Goal: Information Seeking & Learning: Learn about a topic

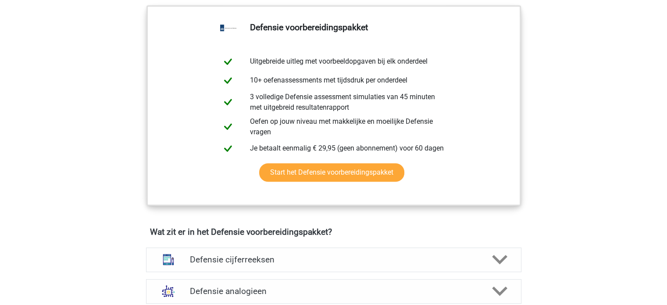
scroll to position [439, 0]
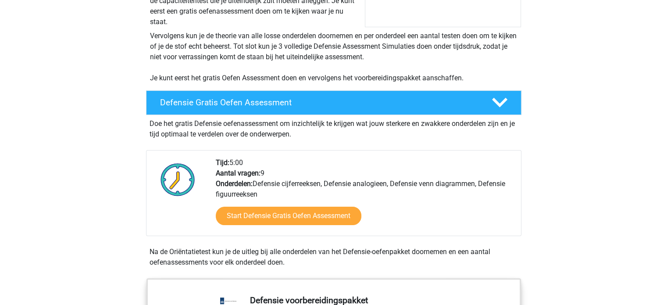
scroll to position [175, 0]
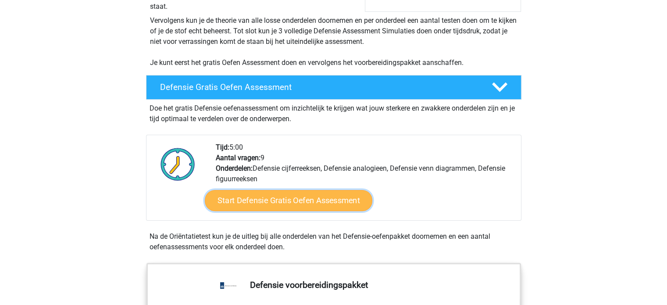
click at [279, 204] on link "Start Defensie Gratis Oefen Assessment" at bounding box center [289, 200] width 168 height 21
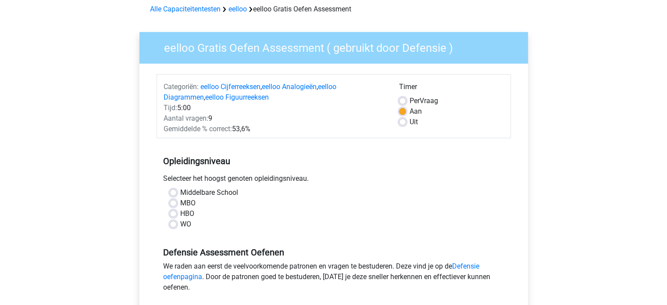
scroll to position [88, 0]
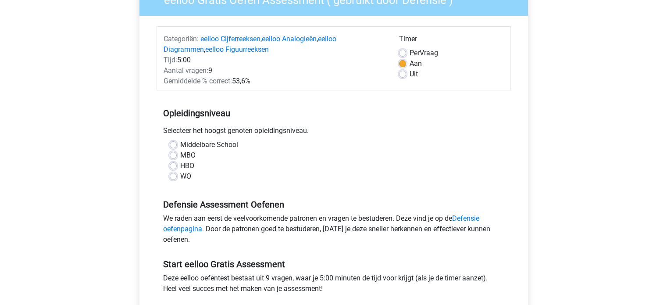
click at [177, 142] on div "Middelbare School" at bounding box center [334, 145] width 328 height 11
click at [172, 140] on div "Middelbare School" at bounding box center [334, 145] width 328 height 11
click at [180, 146] on label "Middelbare School" at bounding box center [209, 145] width 58 height 11
click at [173, 146] on input "Middelbare School" at bounding box center [173, 144] width 7 height 9
radio input "true"
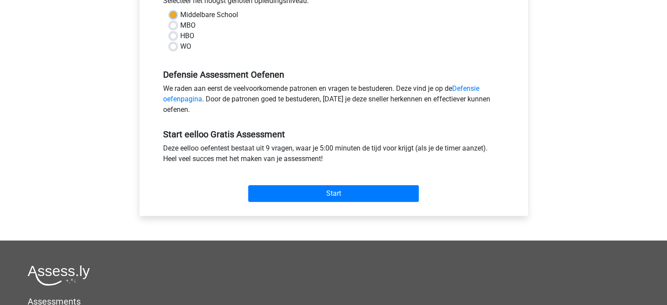
scroll to position [219, 0]
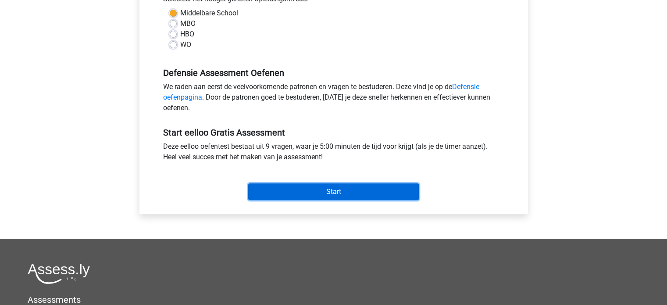
click at [322, 194] on input "Start" at bounding box center [333, 191] width 171 height 17
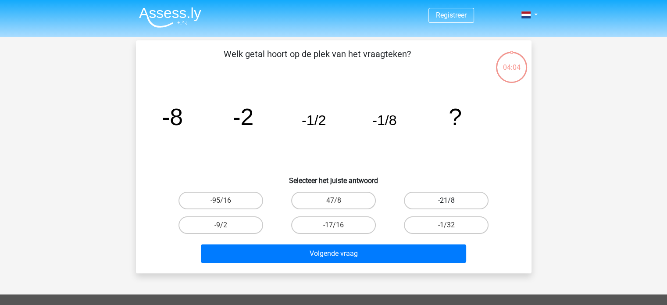
click at [426, 204] on label "-21/8" at bounding box center [446, 201] width 85 height 18
click at [447, 204] on input "-21/8" at bounding box center [450, 203] width 6 height 6
radio input "true"
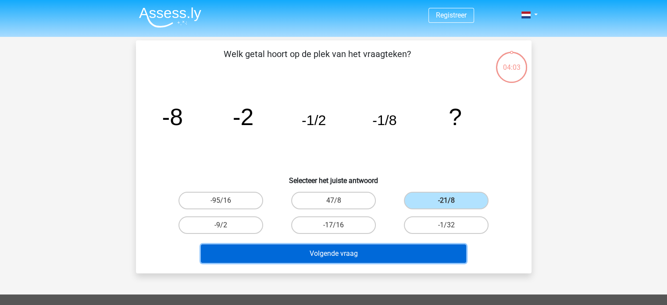
click at [424, 253] on button "Volgende vraag" at bounding box center [333, 253] width 265 height 18
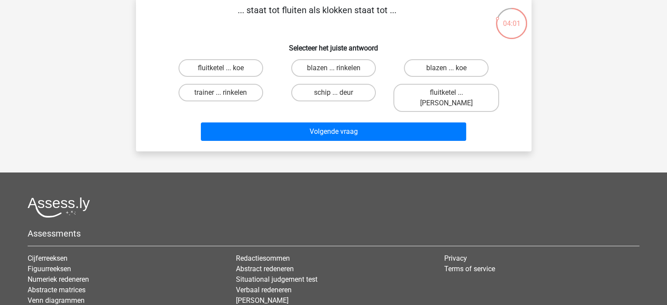
scroll to position [44, 0]
click at [317, 69] on label "blazen ... rinkelen" at bounding box center [333, 68] width 85 height 18
click at [333, 69] on input "blazen ... rinkelen" at bounding box center [336, 71] width 6 height 6
radio input "true"
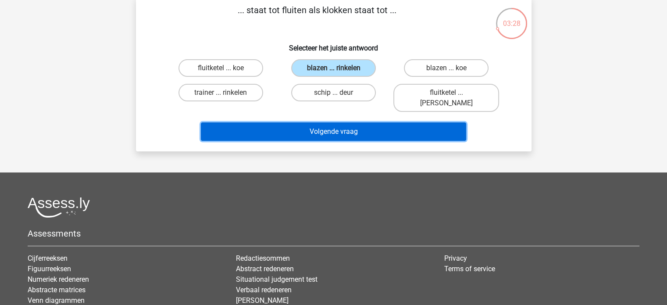
click at [342, 124] on button "Volgende vraag" at bounding box center [333, 131] width 265 height 18
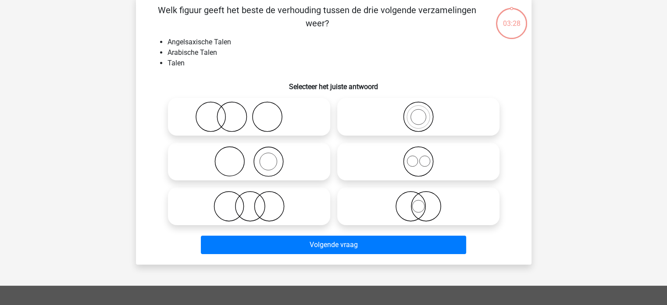
scroll to position [40, 0]
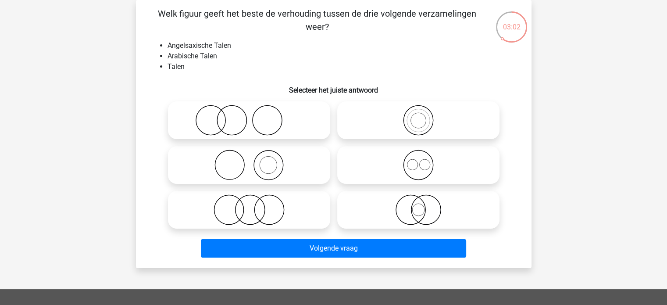
click at [434, 202] on icon at bounding box center [418, 209] width 155 height 31
click at [424, 202] on input "radio" at bounding box center [422, 203] width 6 height 6
radio input "true"
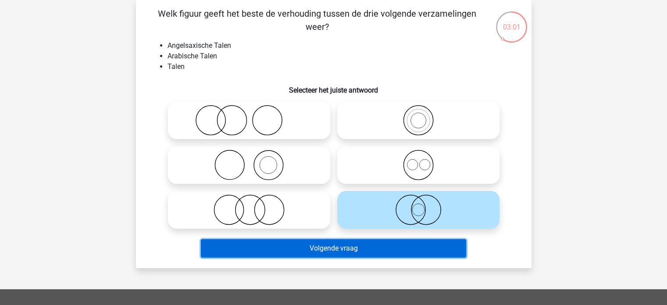
click at [338, 251] on button "Volgende vraag" at bounding box center [333, 248] width 265 height 18
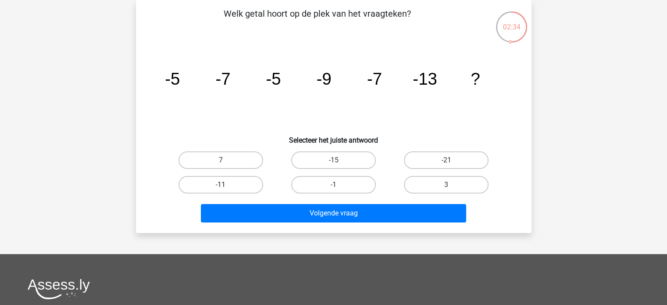
click at [245, 184] on label "-11" at bounding box center [221, 185] width 85 height 18
click at [226, 185] on input "-11" at bounding box center [224, 188] width 6 height 6
radio input "true"
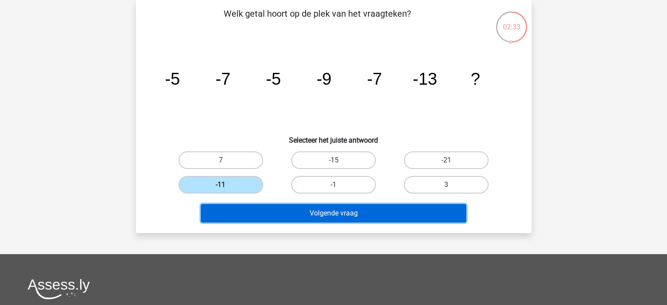
click at [281, 215] on button "Volgende vraag" at bounding box center [333, 213] width 265 height 18
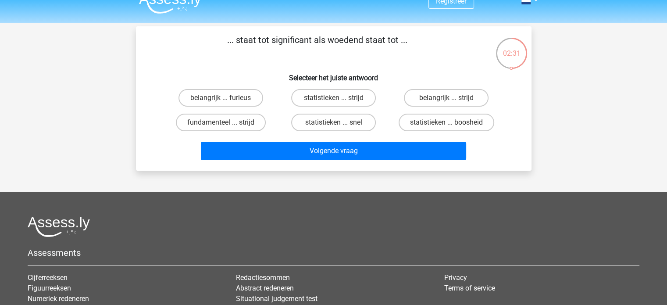
scroll to position [0, 0]
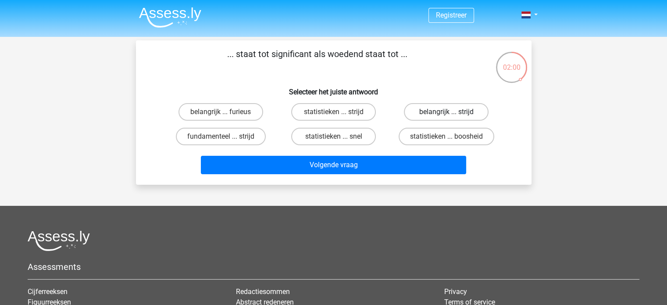
click at [433, 112] on label "belangrijk ... strijd" at bounding box center [446, 112] width 85 height 18
click at [447, 112] on input "belangrijk ... strijd" at bounding box center [450, 115] width 6 height 6
radio input "true"
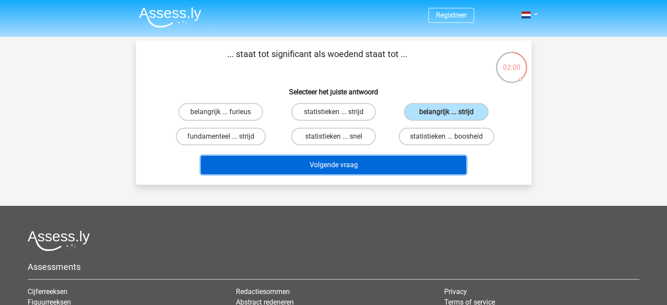
click at [423, 157] on button "Volgende vraag" at bounding box center [333, 165] width 265 height 18
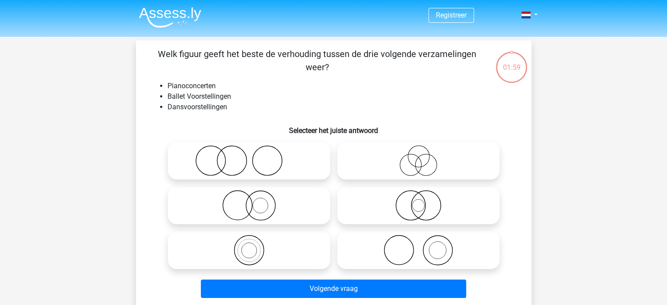
scroll to position [40, 0]
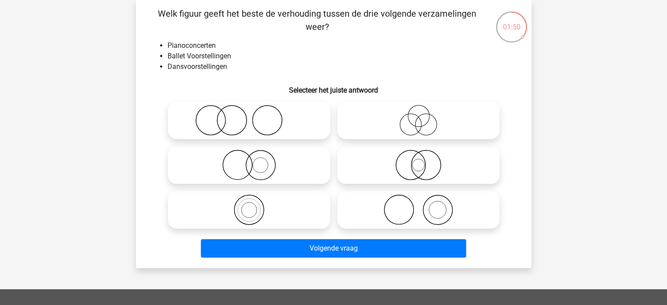
click at [272, 121] on icon at bounding box center [249, 120] width 155 height 31
click at [255, 116] on input "radio" at bounding box center [252, 113] width 6 height 6
radio input "true"
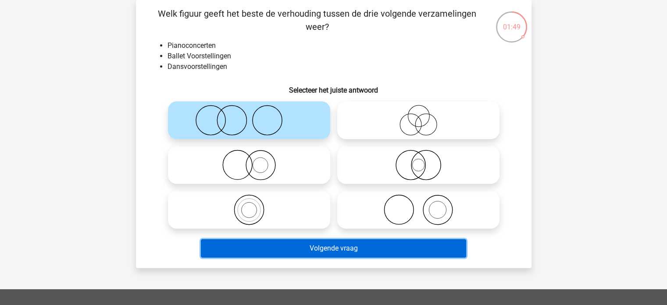
click at [314, 250] on button "Volgende vraag" at bounding box center [333, 248] width 265 height 18
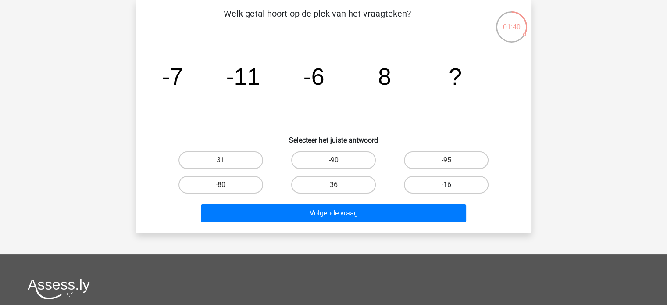
drag, startPoint x: 425, startPoint y: 184, endPoint x: 423, endPoint y: 189, distance: 5.4
click at [425, 187] on label "-16" at bounding box center [446, 185] width 85 height 18
click at [447, 187] on input "-16" at bounding box center [450, 188] width 6 height 6
radio input "true"
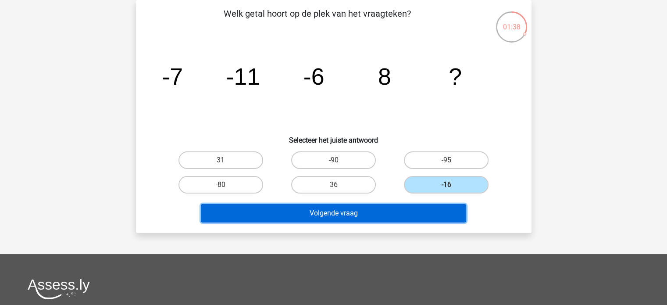
click at [356, 213] on button "Volgende vraag" at bounding box center [333, 213] width 265 height 18
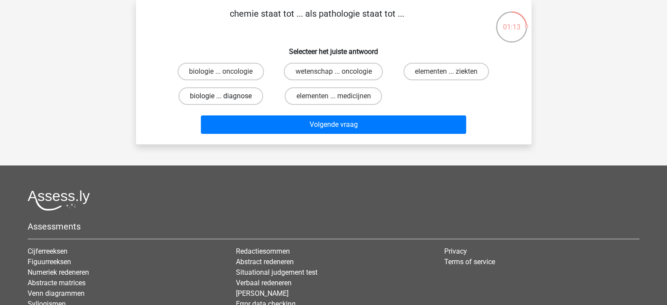
click at [242, 94] on label "biologie ... diagnose" at bounding box center [221, 96] width 85 height 18
click at [226, 96] on input "biologie ... diagnose" at bounding box center [224, 99] width 6 height 6
radio input "true"
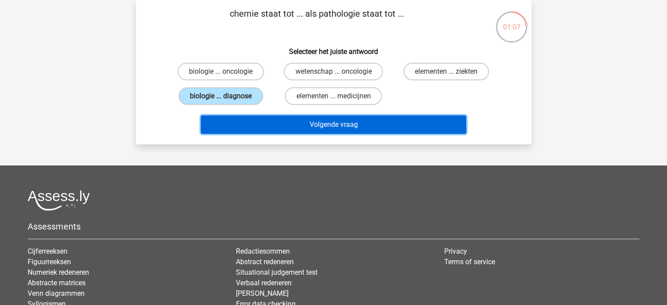
click at [417, 125] on button "Volgende vraag" at bounding box center [333, 124] width 265 height 18
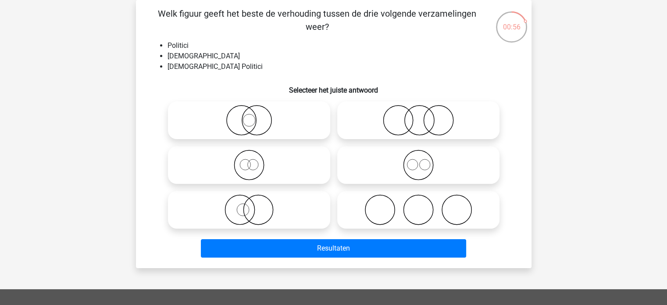
click at [283, 124] on icon at bounding box center [249, 120] width 155 height 31
click at [255, 116] on input "radio" at bounding box center [252, 113] width 6 height 6
radio input "true"
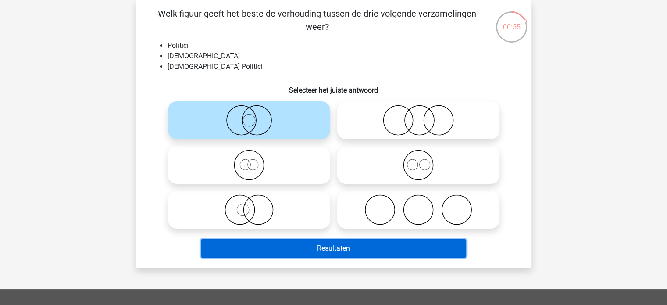
click at [363, 254] on button "Resultaten" at bounding box center [333, 248] width 265 height 18
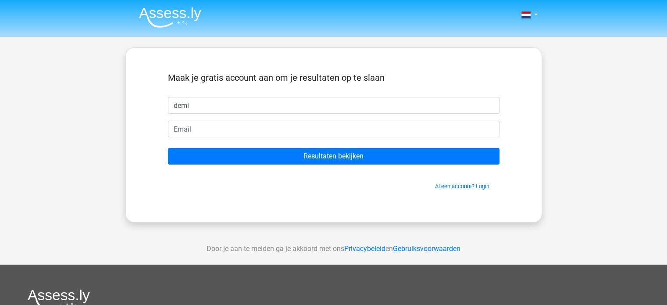
click at [259, 111] on input "demi" at bounding box center [334, 105] width 332 height 17
type input "demi"
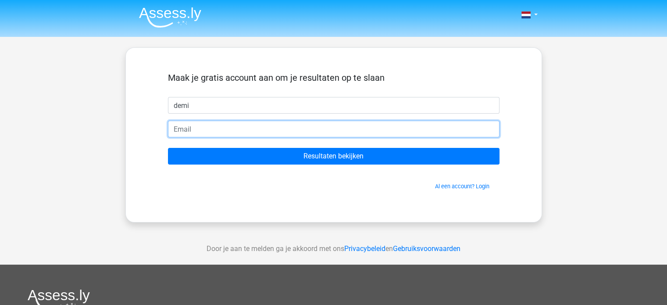
drag, startPoint x: 257, startPoint y: 121, endPoint x: 254, endPoint y: 126, distance: 6.3
click at [257, 121] on input "email" at bounding box center [334, 129] width 332 height 17
click at [252, 132] on input "email" at bounding box center [334, 129] width 332 height 17
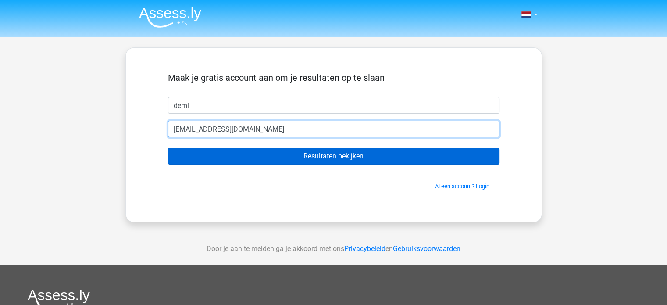
type input "[EMAIL_ADDRESS][DOMAIN_NAME]"
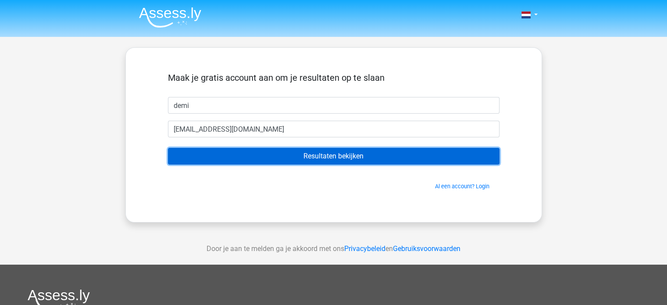
click at [361, 154] on input "Resultaten bekijken" at bounding box center [334, 156] width 332 height 17
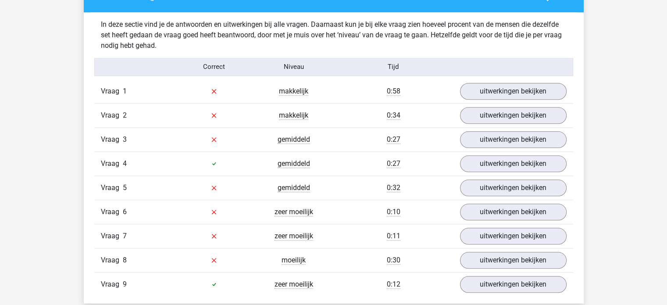
scroll to position [965, 0]
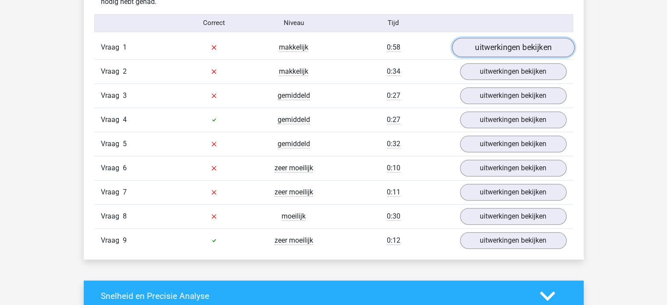
click at [509, 45] on link "uitwerkingen bekijken" at bounding box center [513, 47] width 122 height 19
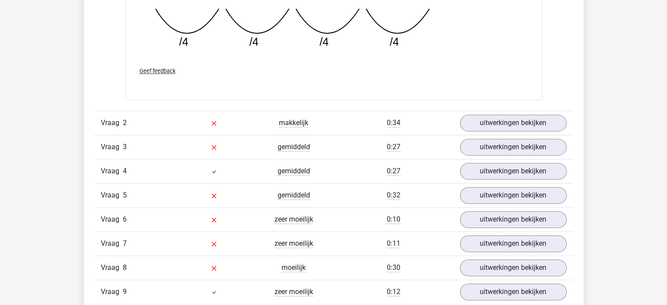
scroll to position [1360, 0]
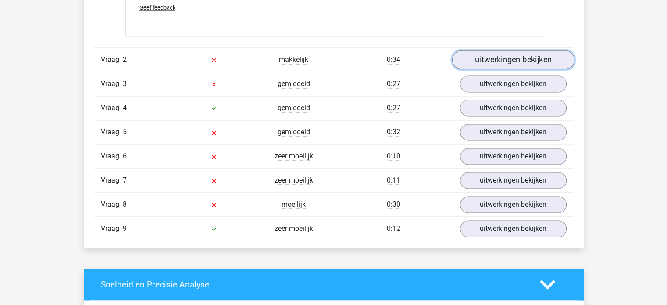
click at [501, 52] on link "uitwerkingen bekijken" at bounding box center [513, 59] width 122 height 19
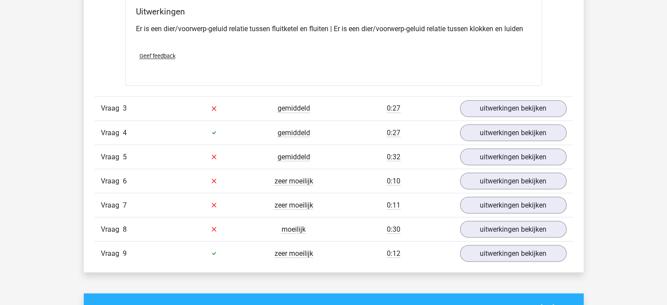
scroll to position [1536, 0]
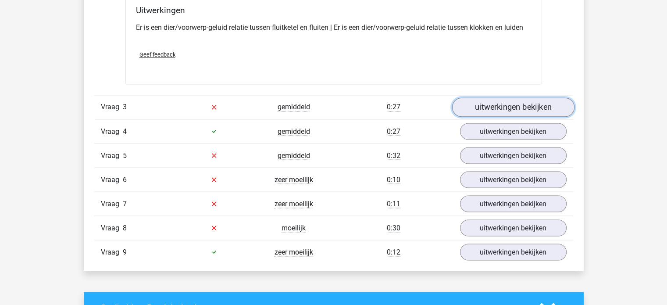
click at [500, 102] on link "uitwerkingen bekijken" at bounding box center [513, 106] width 122 height 19
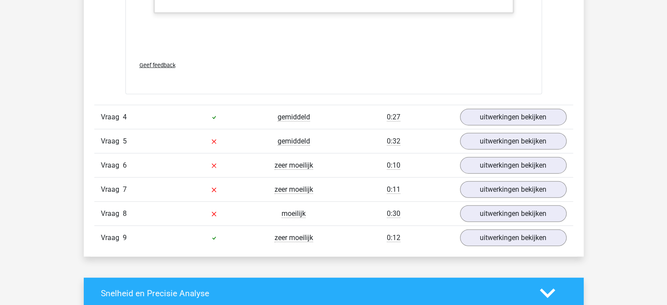
scroll to position [2150, 0]
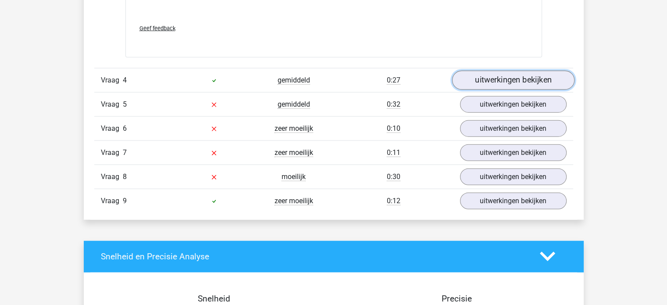
click at [553, 72] on link "uitwerkingen bekijken" at bounding box center [513, 80] width 122 height 19
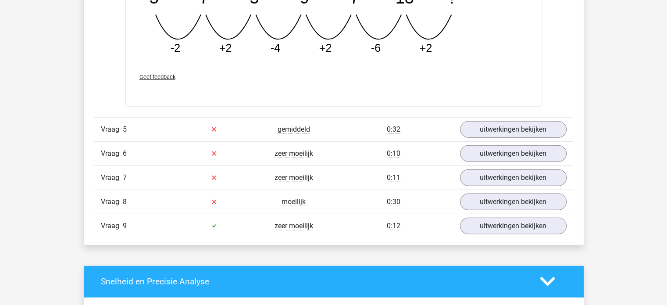
scroll to position [2545, 0]
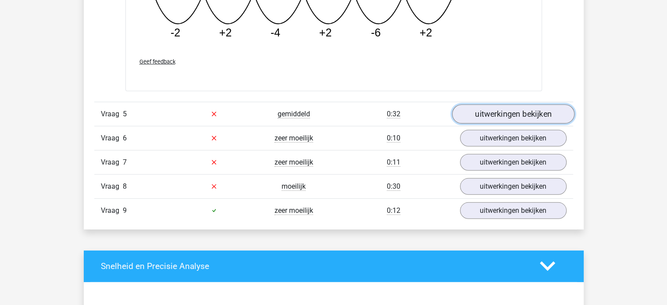
click at [548, 113] on link "uitwerkingen bekijken" at bounding box center [513, 113] width 122 height 19
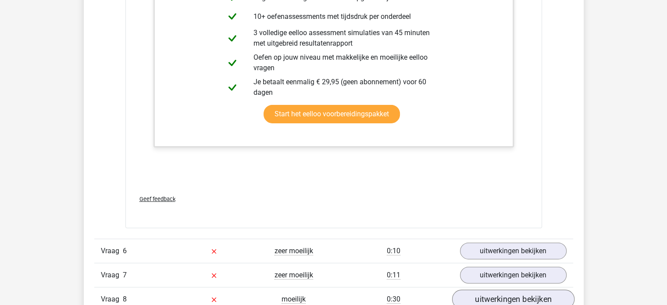
scroll to position [2983, 0]
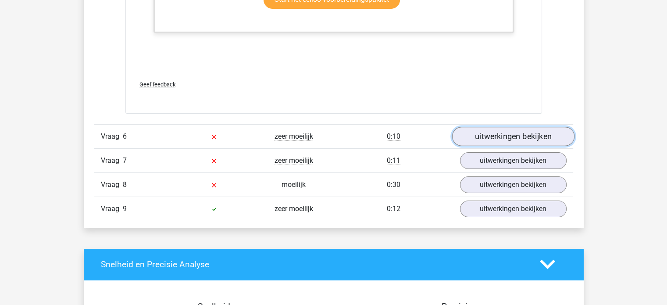
click at [508, 140] on link "uitwerkingen bekijken" at bounding box center [513, 136] width 122 height 19
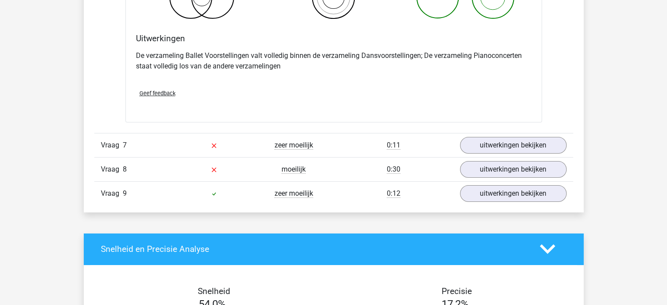
scroll to position [3334, 0]
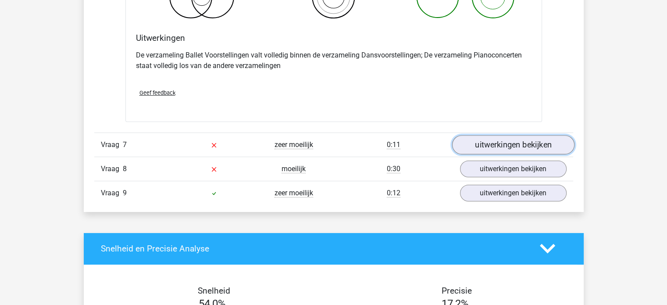
click at [505, 145] on link "uitwerkingen bekijken" at bounding box center [513, 144] width 122 height 19
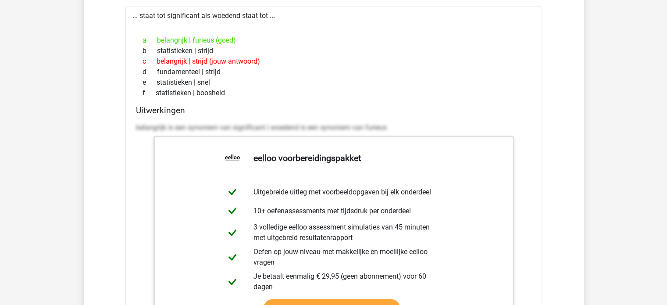
scroll to position [2676, 0]
